Goal: Find specific page/section

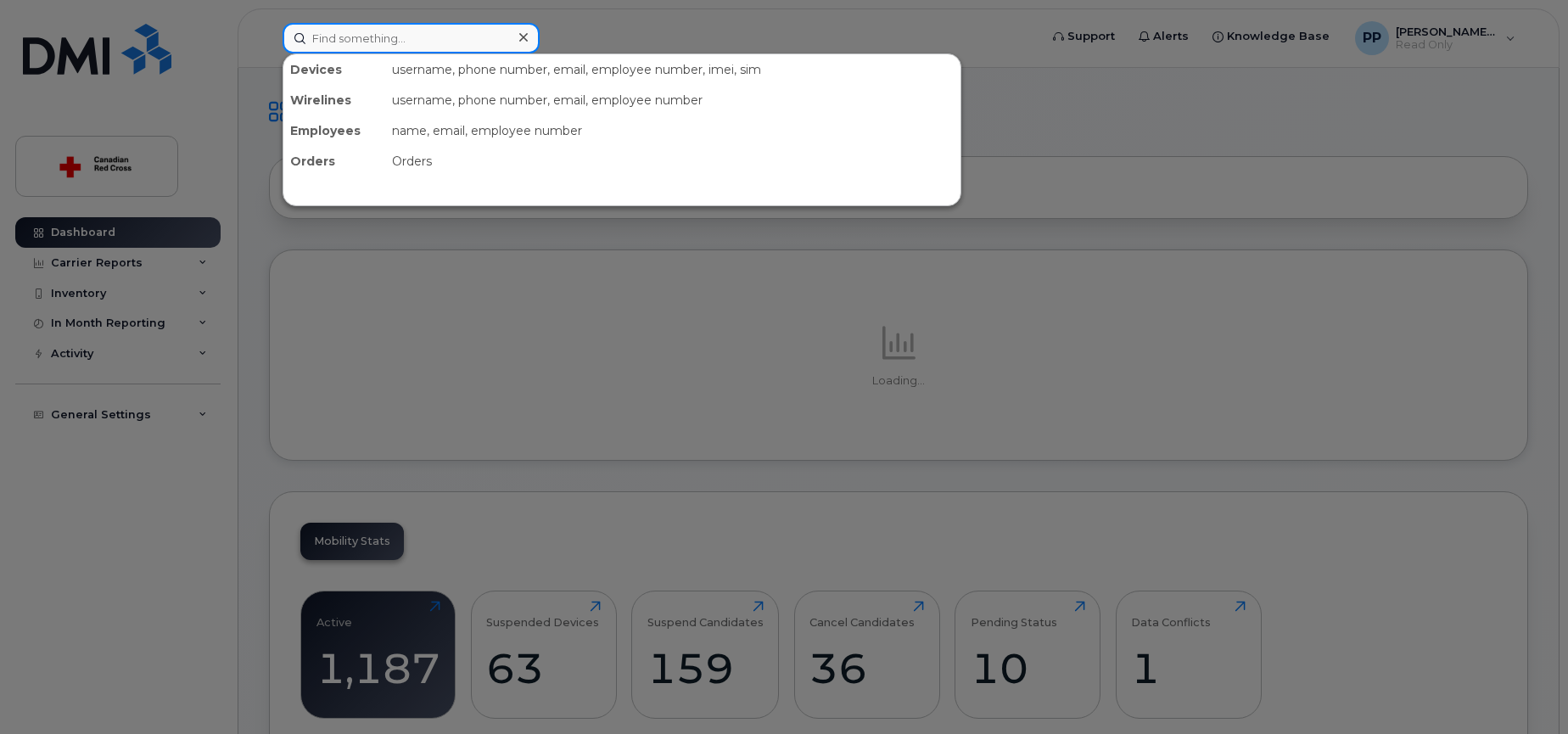
click at [373, 37] on input at bounding box center [411, 38] width 258 height 31
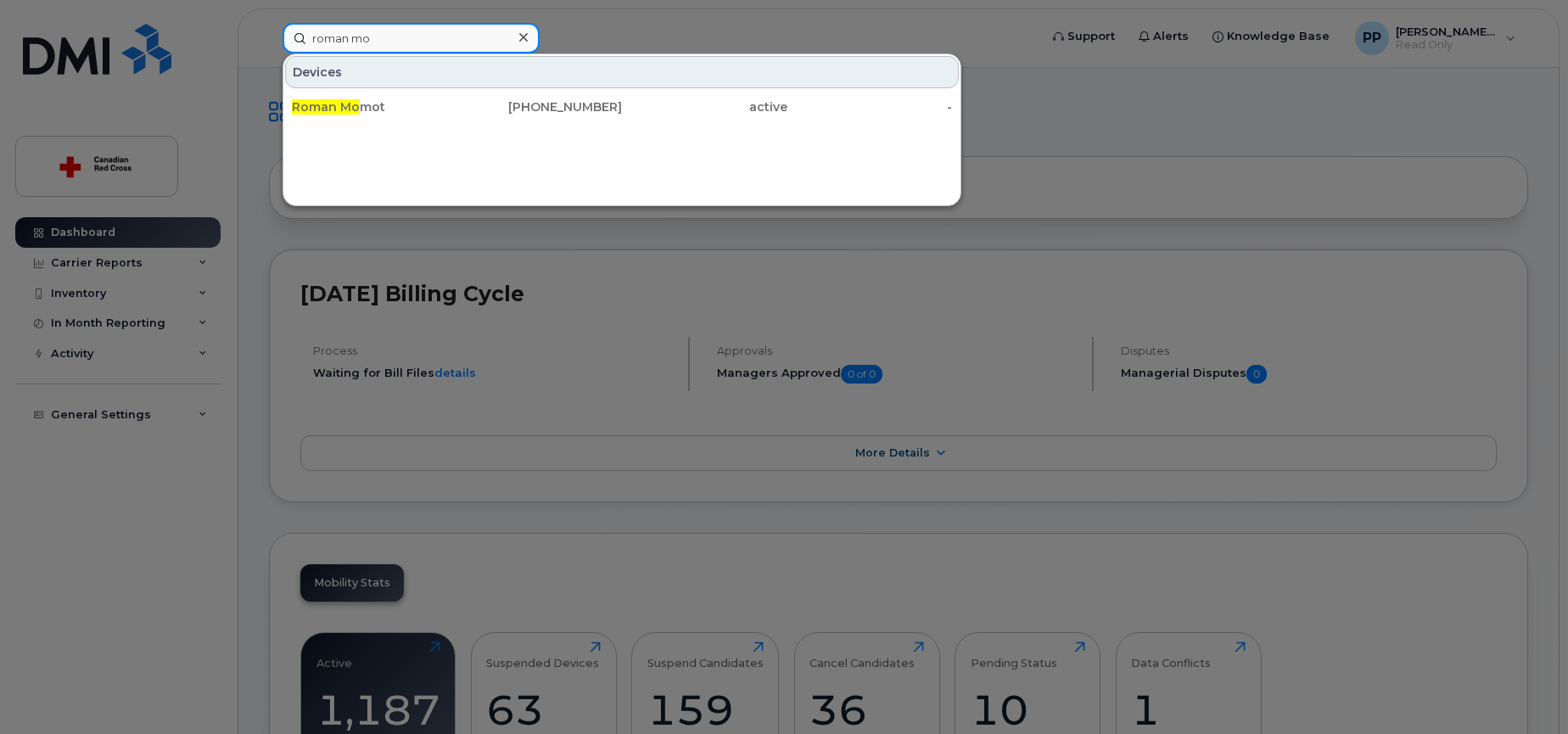
type input "[PERSON_NAME]"
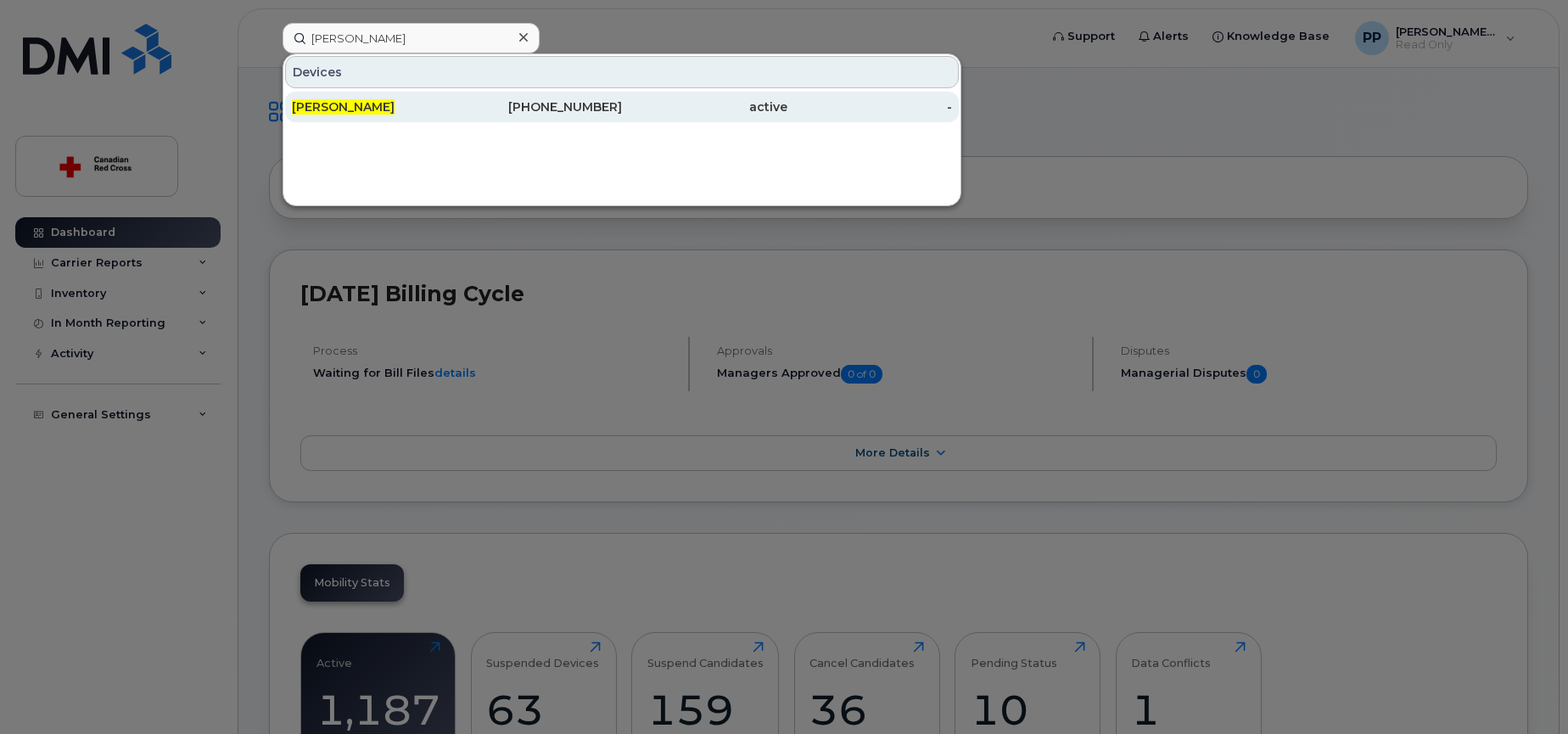
click at [363, 108] on span "[PERSON_NAME]" at bounding box center [343, 107] width 102 height 15
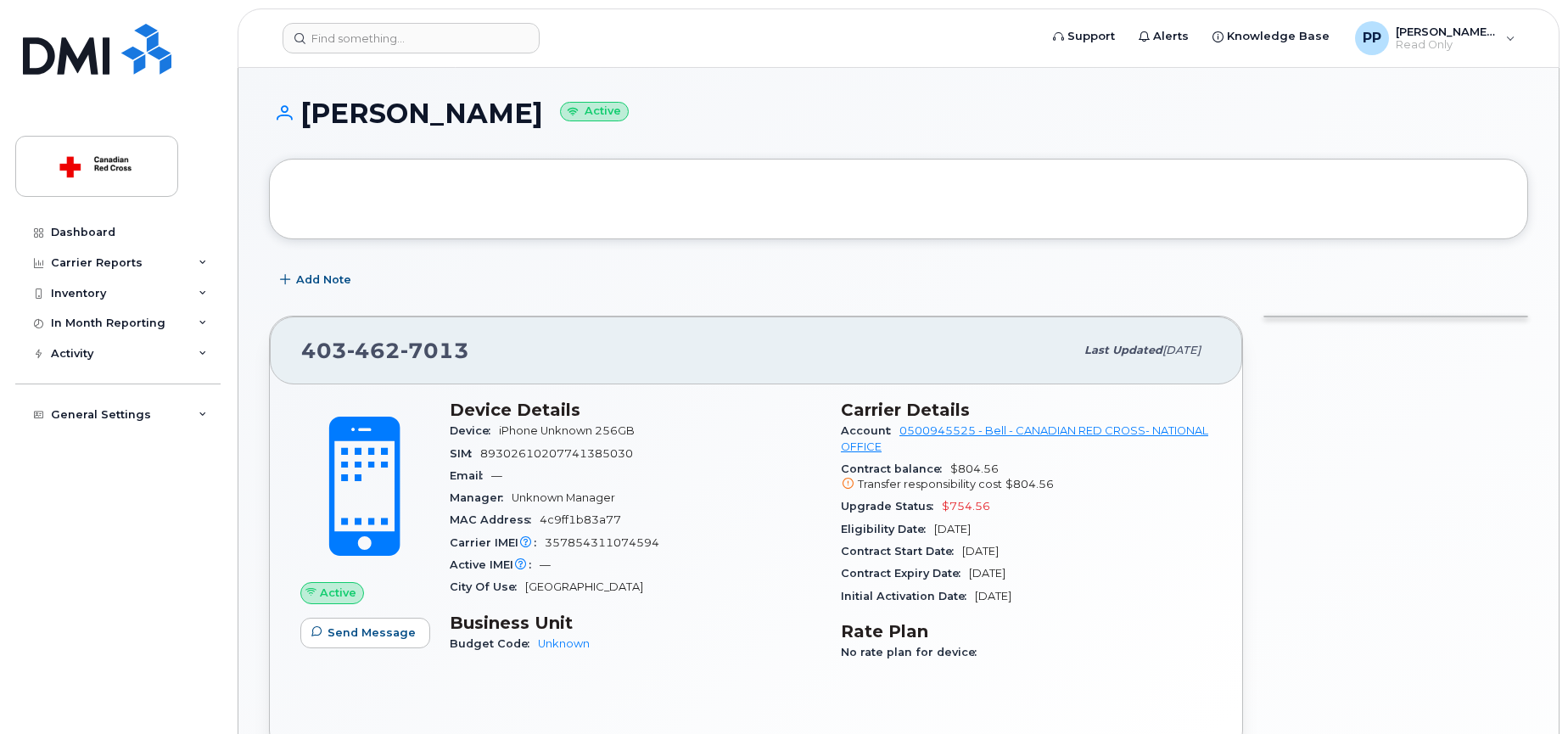
drag, startPoint x: 72, startPoint y: 498, endPoint x: 186, endPoint y: 467, distance: 118.1
click at [72, 498] on div "Dashboard Carrier Reports Monthly Billing Data Daily Data Pooling Data Behavior…" at bounding box center [120, 462] width 210 height 491
